Goal: Information Seeking & Learning: Learn about a topic

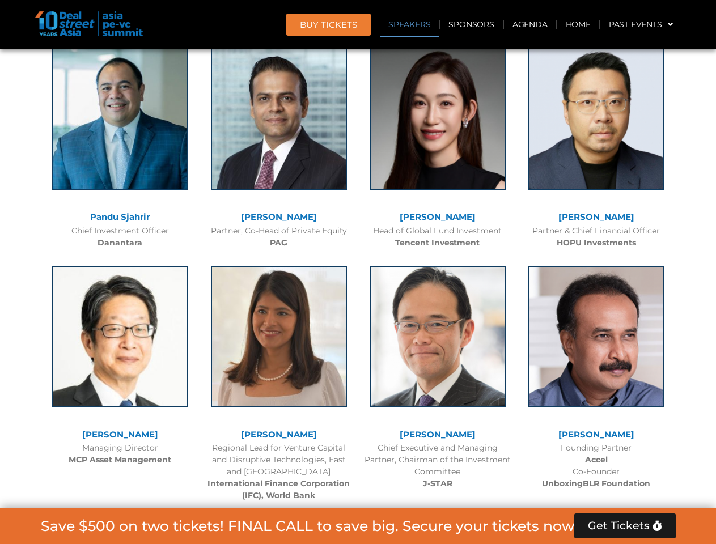
scroll to position [1280, 0]
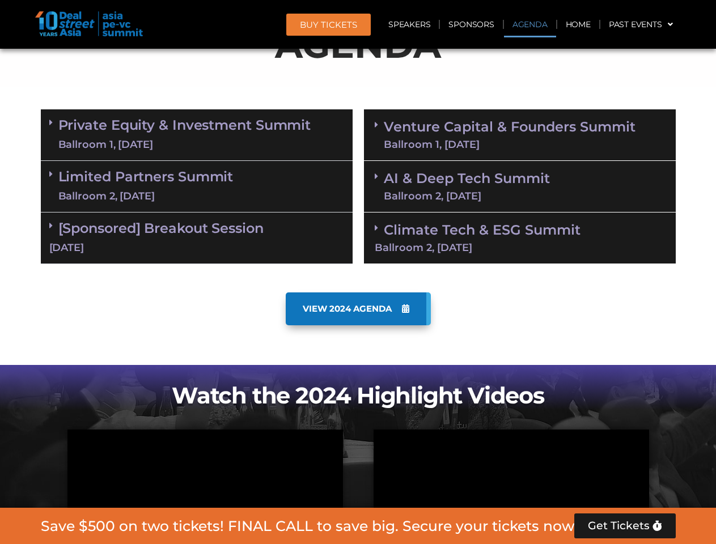
scroll to position [642, 0]
